Goal: Transaction & Acquisition: Purchase product/service

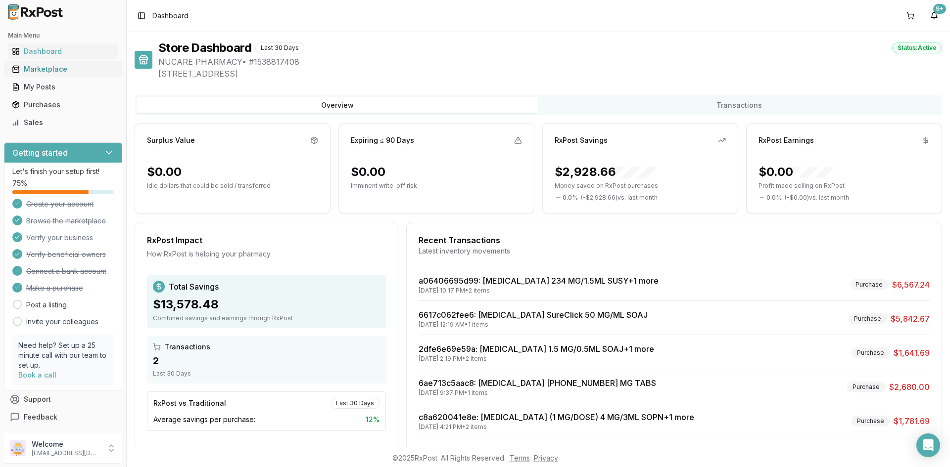
click at [38, 67] on div "Marketplace" at bounding box center [63, 69] width 102 height 10
click at [60, 65] on div "Marketplace" at bounding box center [63, 69] width 102 height 10
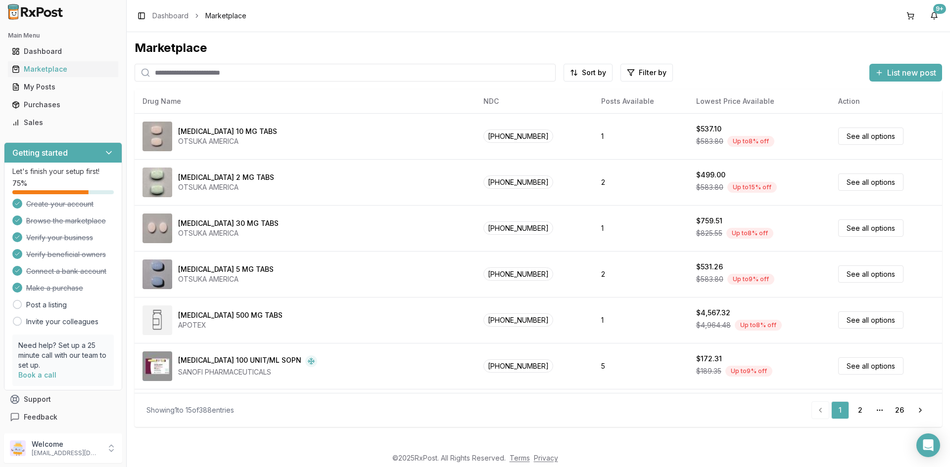
click at [184, 76] on input "search" at bounding box center [345, 73] width 421 height 18
type input "*****"
click at [496, 66] on input "search" at bounding box center [345, 73] width 421 height 18
type input "**********"
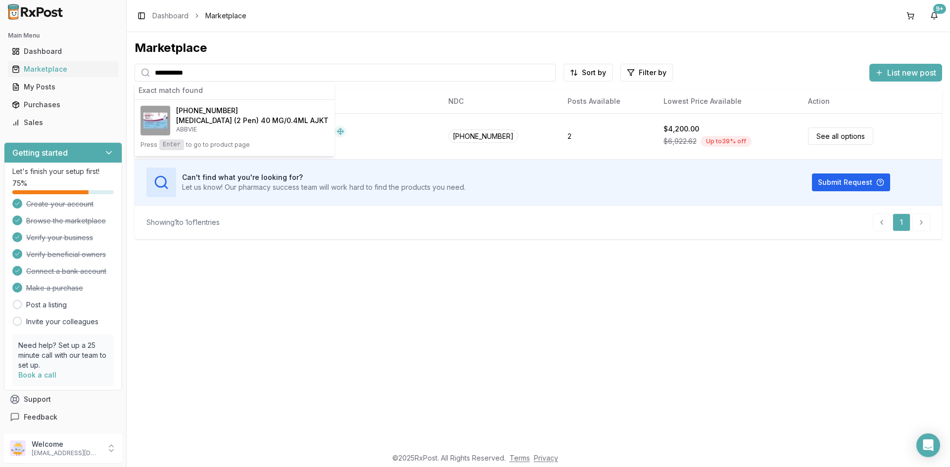
click at [624, 291] on div "**********" at bounding box center [538, 240] width 823 height 416
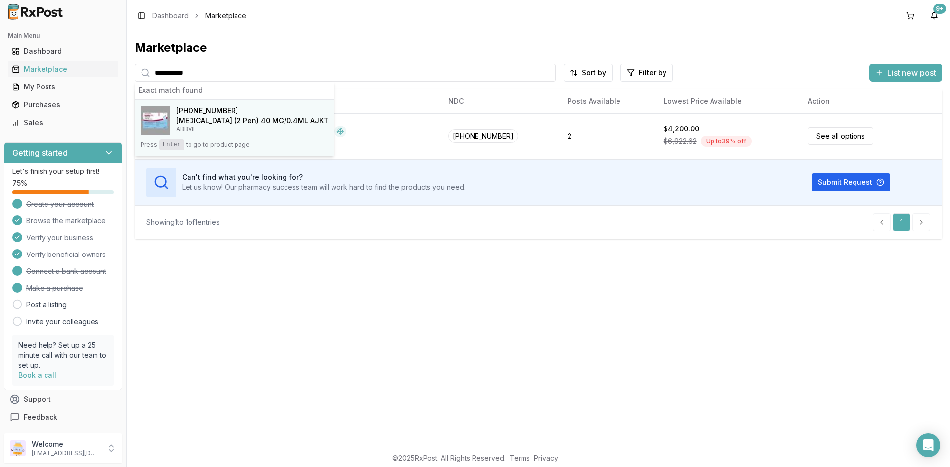
click at [270, 123] on h4 "[MEDICAL_DATA] (2 Pen) 40 MG/0.4ML AJKT" at bounding box center [252, 121] width 152 height 10
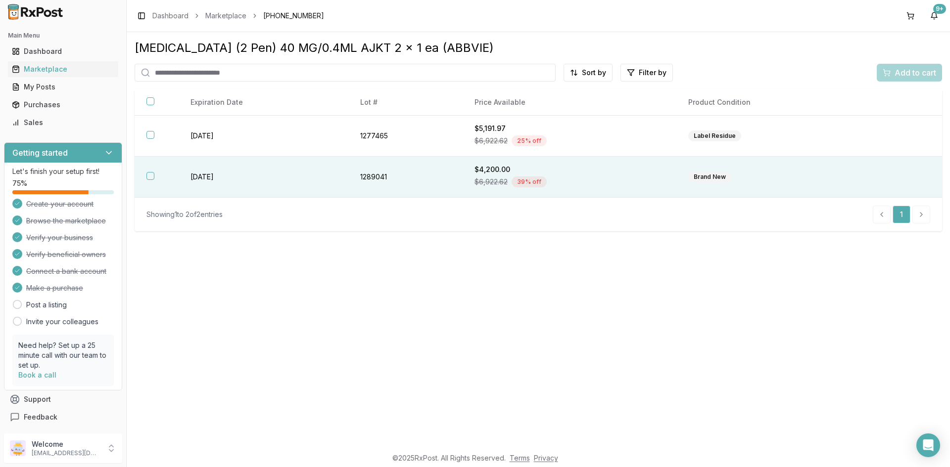
click at [354, 169] on td "1289041" at bounding box center [405, 177] width 114 height 41
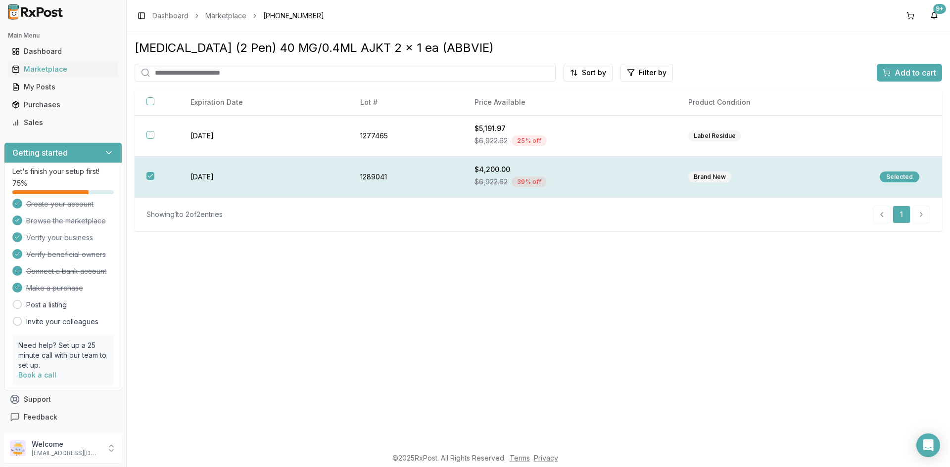
click at [890, 177] on div "Selected" at bounding box center [900, 177] width 40 height 11
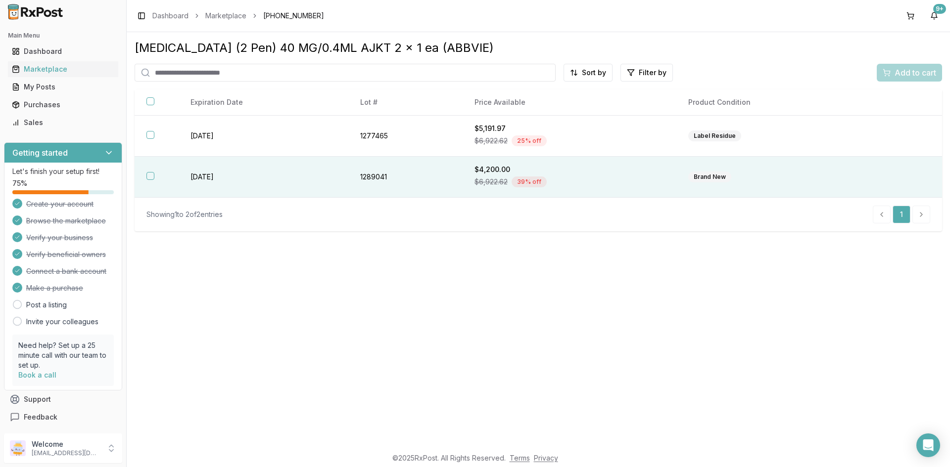
click at [781, 173] on div "Brand New" at bounding box center [772, 177] width 168 height 11
click at [900, 73] on span "Add to cart" at bounding box center [915, 73] width 42 height 12
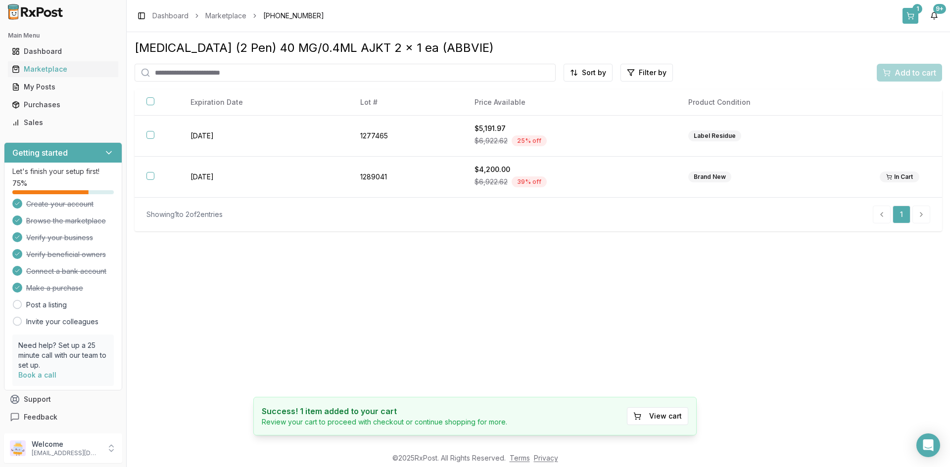
click at [910, 12] on button "1" at bounding box center [910, 16] width 16 height 16
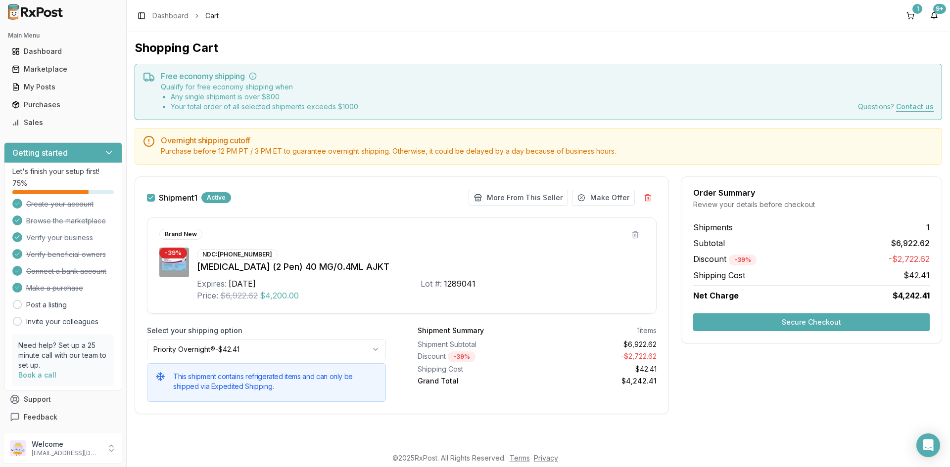
click at [838, 324] on button "Secure Checkout" at bounding box center [811, 323] width 236 height 18
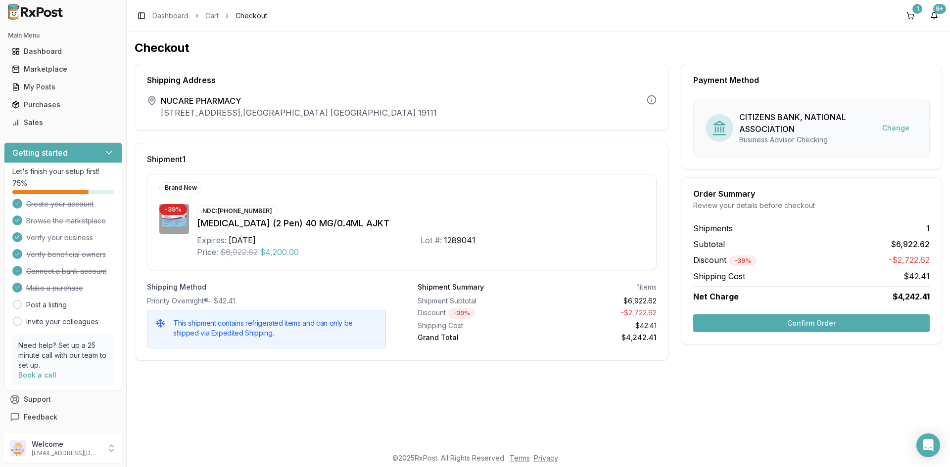
click at [849, 324] on button "Confirm Order" at bounding box center [811, 324] width 236 height 18
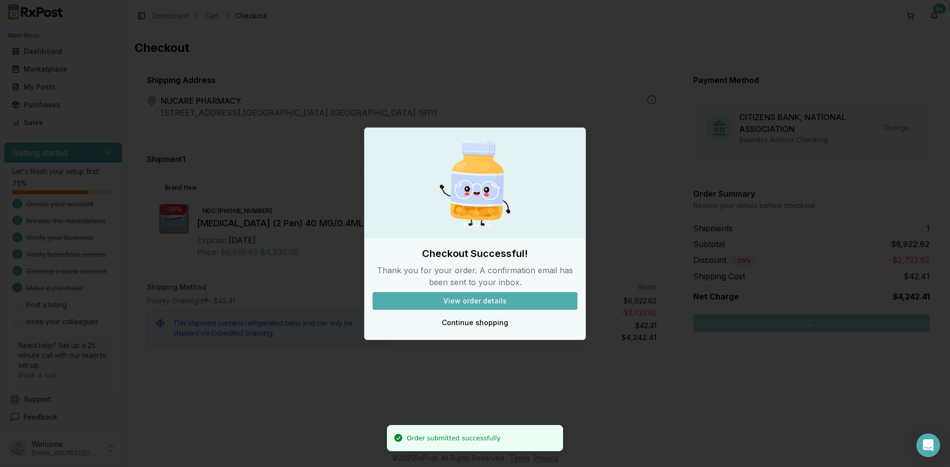
drag, startPoint x: 485, startPoint y: 303, endPoint x: 611, endPoint y: 289, distance: 126.4
click at [611, 289] on body "Order submitted successfully Main Menu Dashboard Marketplace My Posts Purchases…" at bounding box center [475, 233] width 950 height 467
click at [486, 326] on button "Continue shopping" at bounding box center [474, 323] width 205 height 18
